Goal: Transaction & Acquisition: Obtain resource

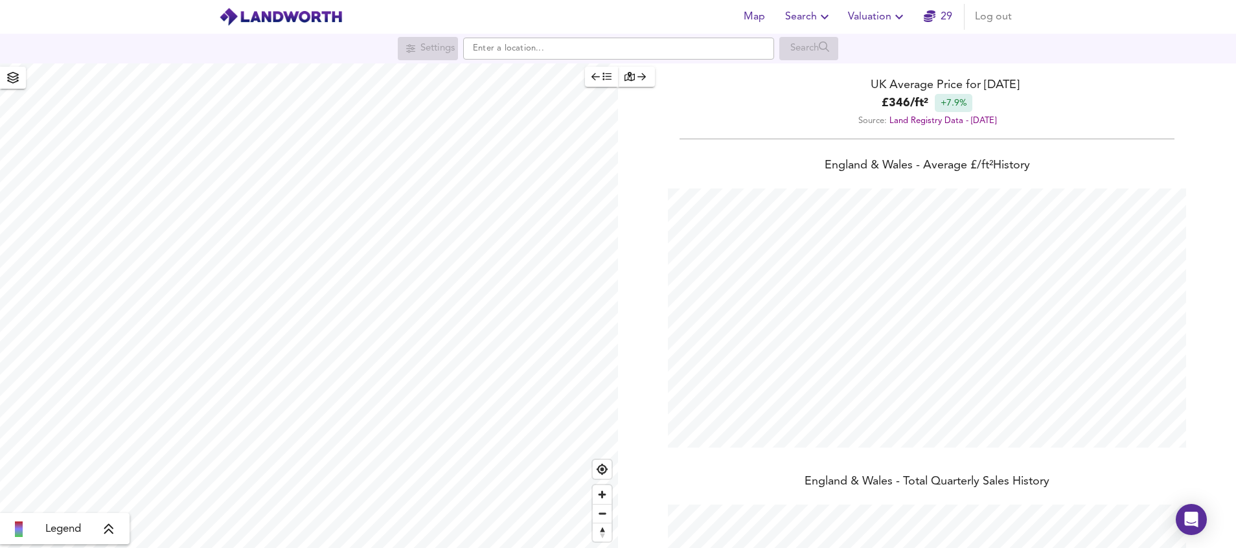
scroll to position [548, 1236]
click at [826, 13] on icon "button" at bounding box center [825, 17] width 16 height 16
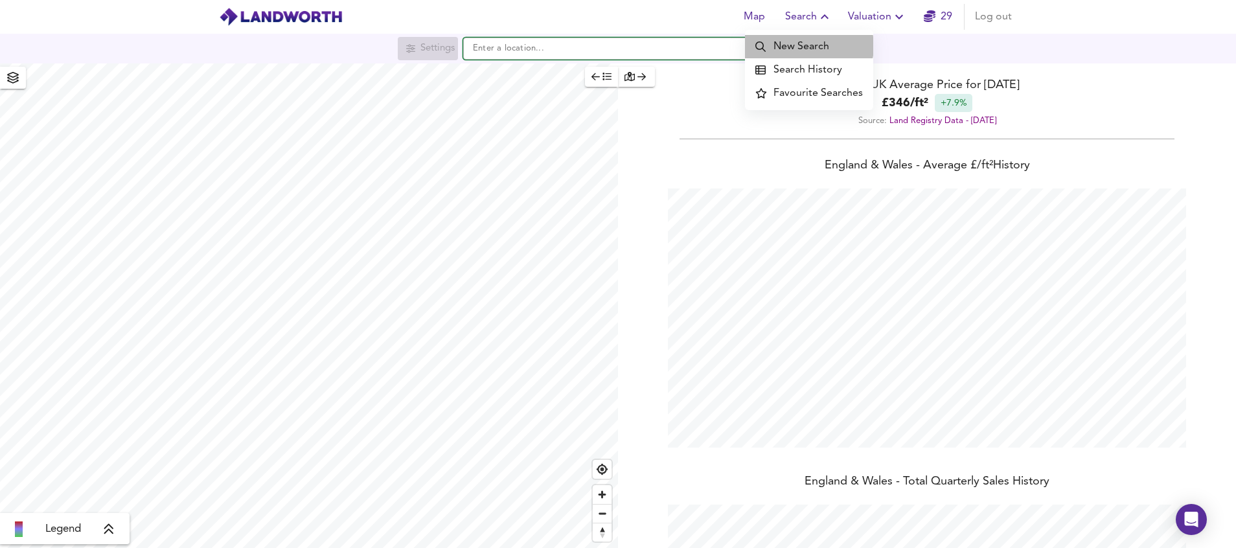
type input "[URL][DOMAIN_NAME]"
click at [663, 44] on input "[URL][DOMAIN_NAME]" at bounding box center [618, 49] width 311 height 22
paste input "[PERSON_NAME][STREET_ADDRESS]"
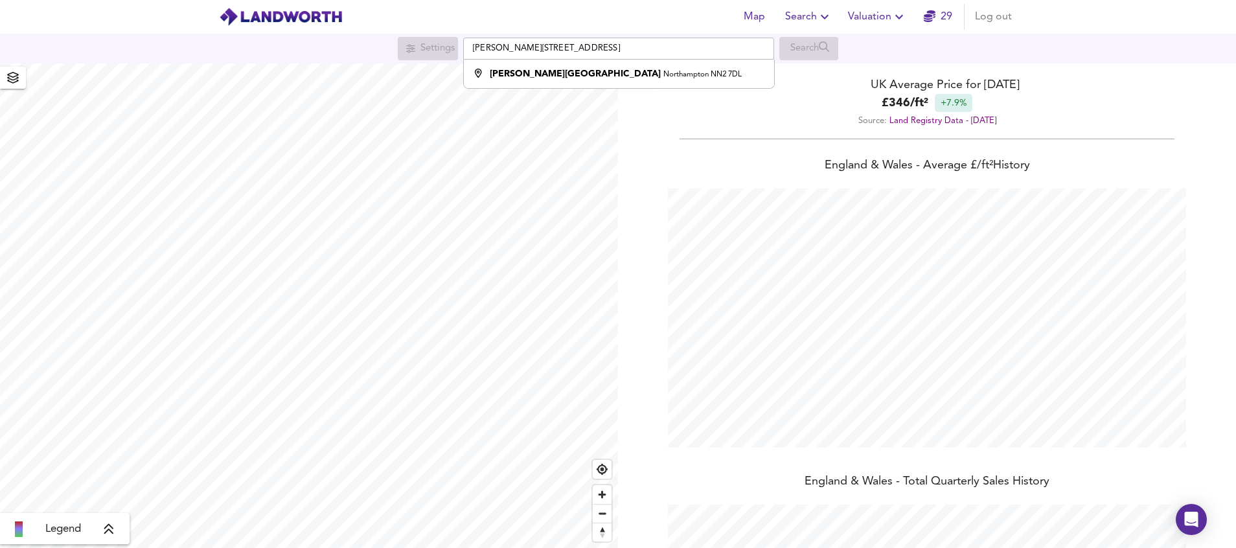
click at [1031, 51] on div "[STREET_ADDRESS][PERSON_NAME][PERSON_NAME] Search" at bounding box center [618, 48] width 1236 height 23
click at [603, 69] on div "[PERSON_NAME][STREET_ADDRESS]" at bounding box center [616, 73] width 252 height 13
type input "[PERSON_NAME][STREET_ADDRESS]"
click at [1138, 45] on div "[STREET_ADDRESS][PERSON_NAME] Search" at bounding box center [618, 48] width 1236 height 23
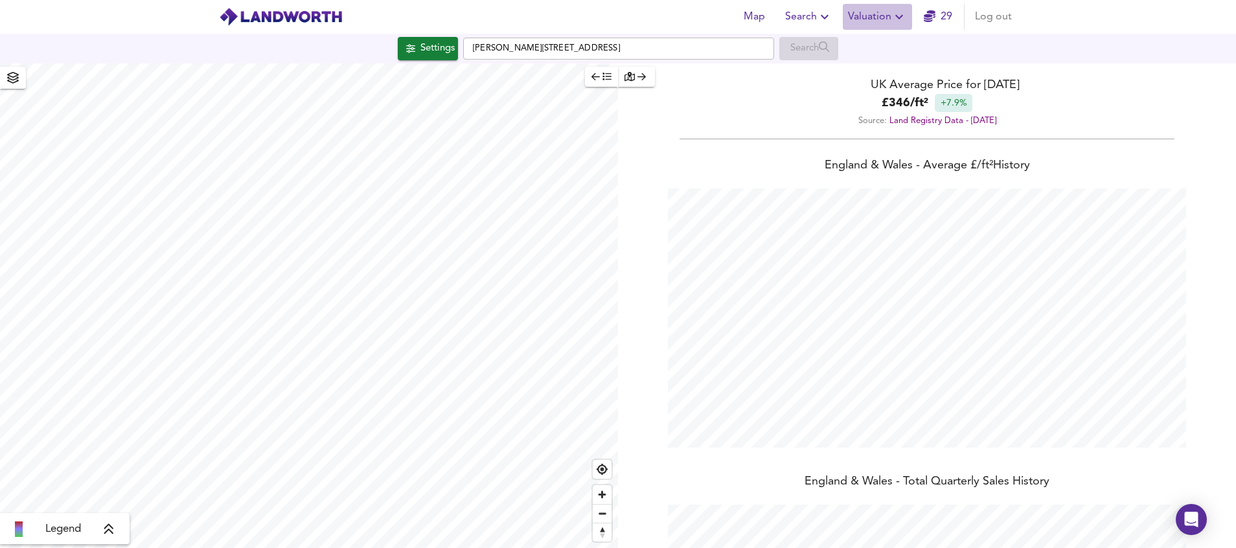
click at [887, 13] on span "Valuation" at bounding box center [877, 17] width 59 height 18
checkbox input "false"
checkbox input "true"
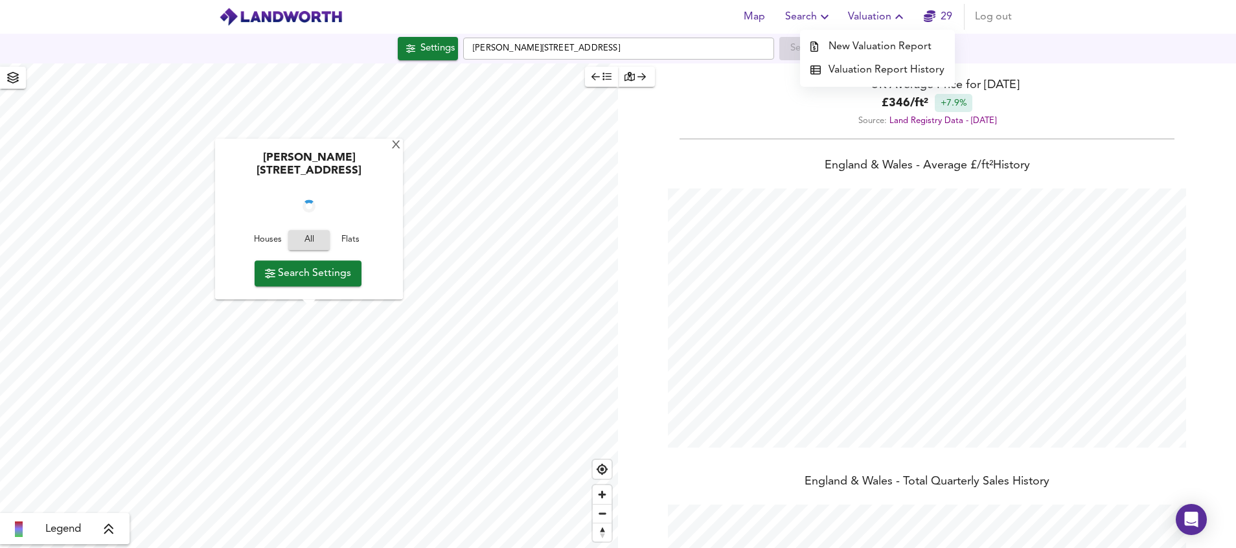
click at [888, 46] on li "New Valuation Report" at bounding box center [877, 46] width 155 height 23
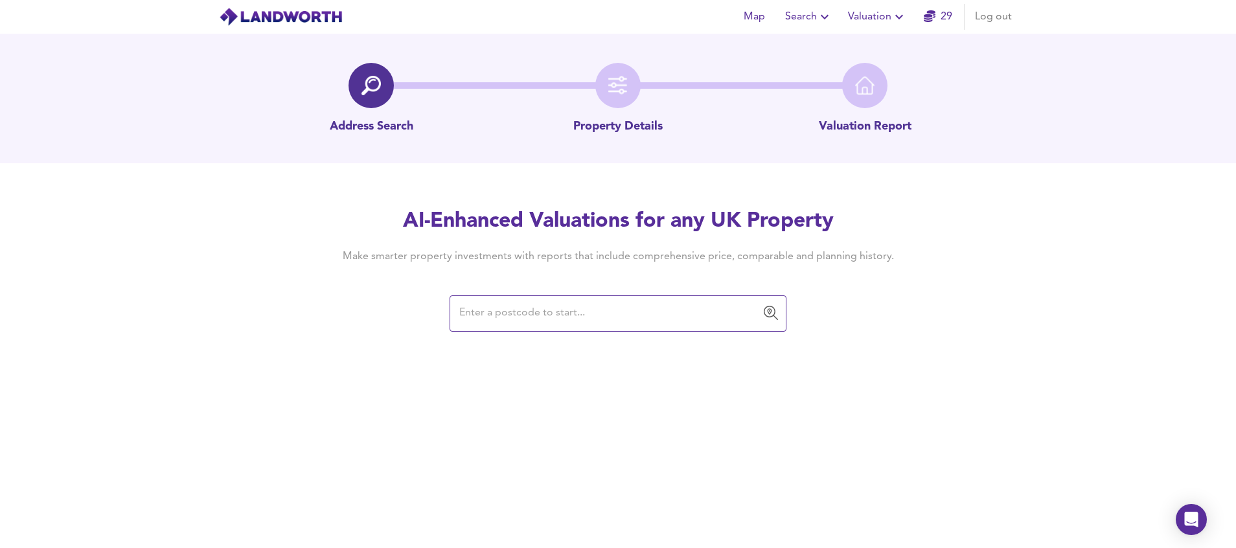
click at [525, 320] on input "text" at bounding box center [609, 313] width 306 height 25
type input "[PERSON_NAME][STREET_ADDRESS]"
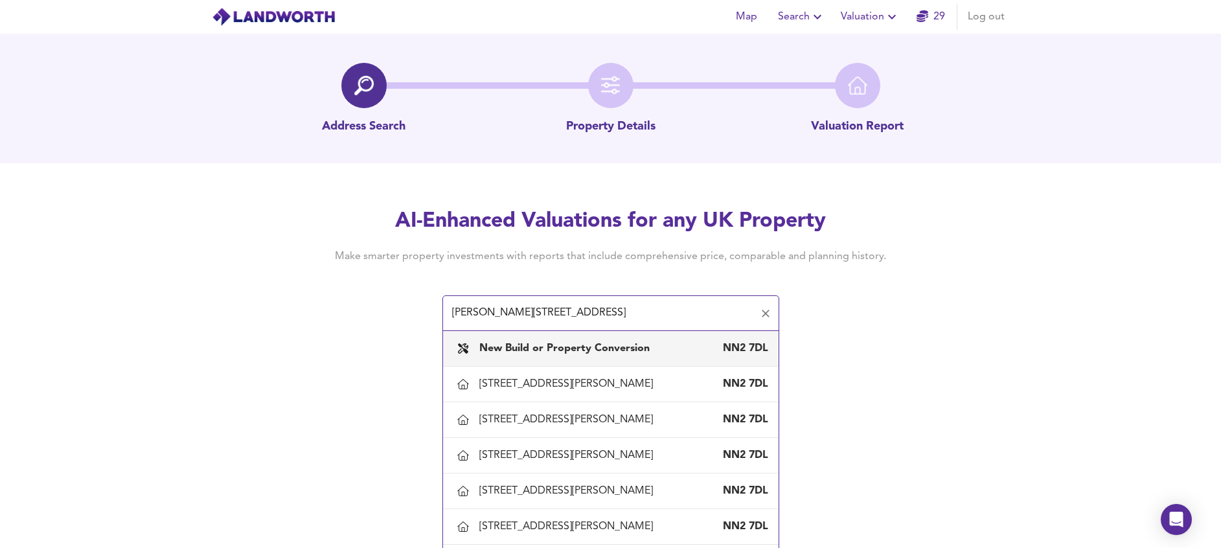
click at [613, 354] on b "New Build or Property Conversion" at bounding box center [564, 348] width 170 height 10
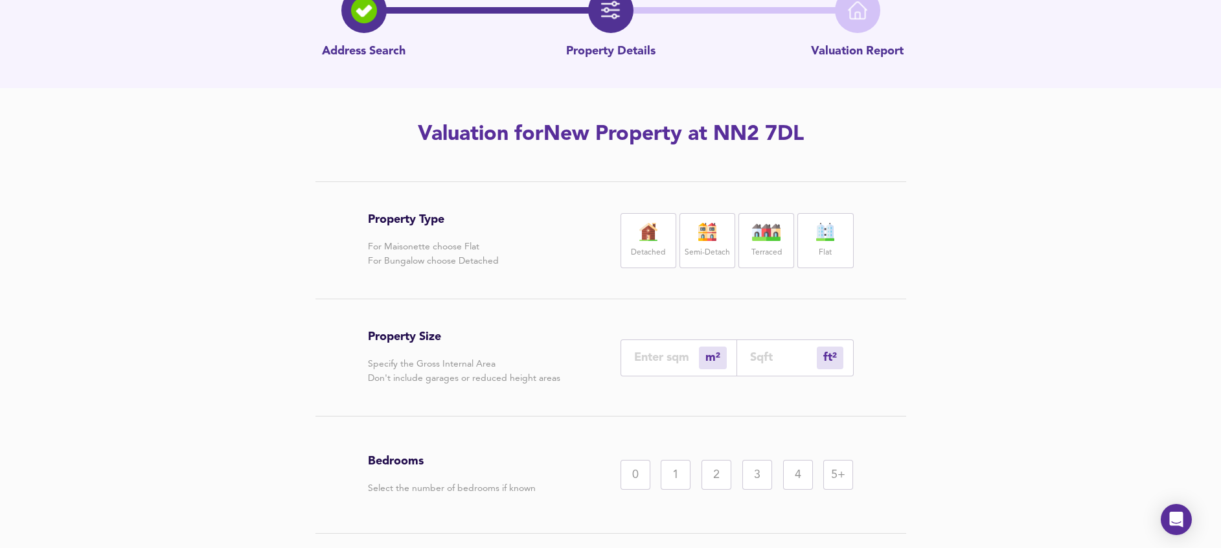
scroll to position [165, 0]
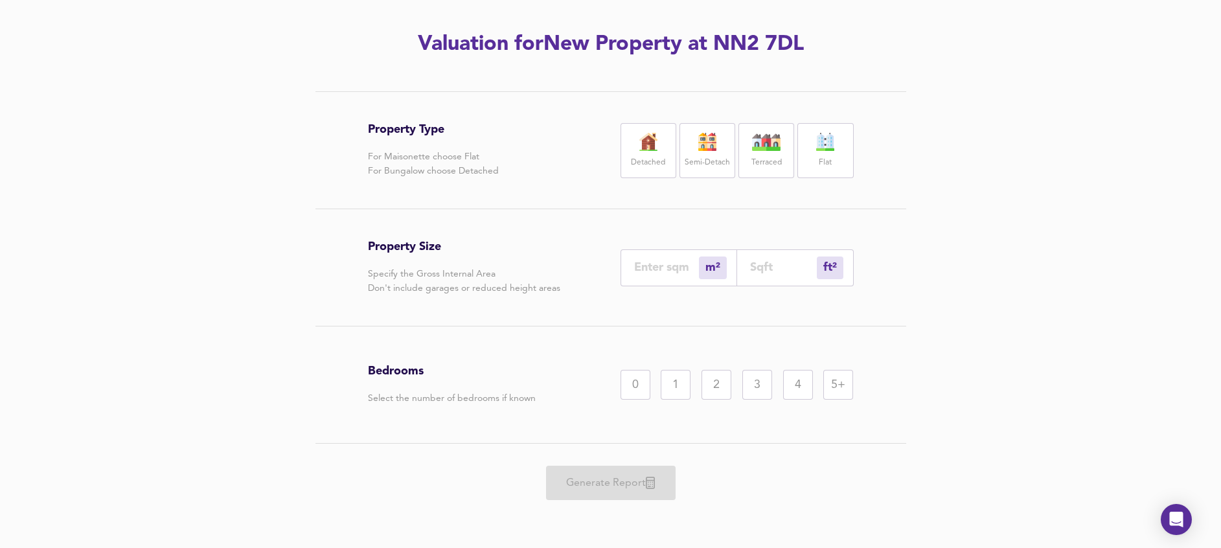
click at [824, 163] on label "Flat" at bounding box center [825, 163] width 13 height 16
click at [675, 271] on input "number" at bounding box center [666, 267] width 65 height 14
